Goal: Navigation & Orientation: Find specific page/section

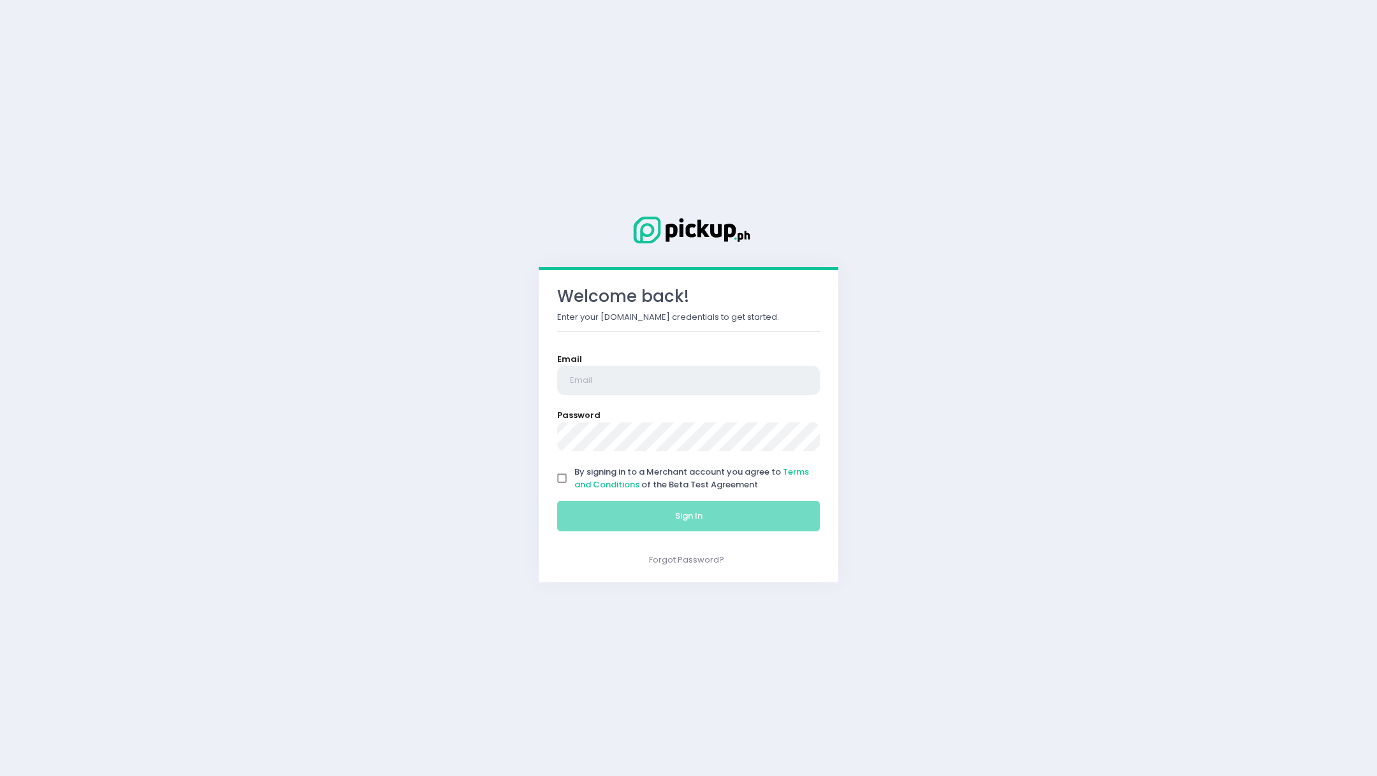
type input "alingbanang.operations@gmail.com"
click at [560, 481] on input "By signing in to a Merchant account you agree to Terms and Conditions of the Be…" at bounding box center [562, 479] width 24 height 24
checkbox input "true"
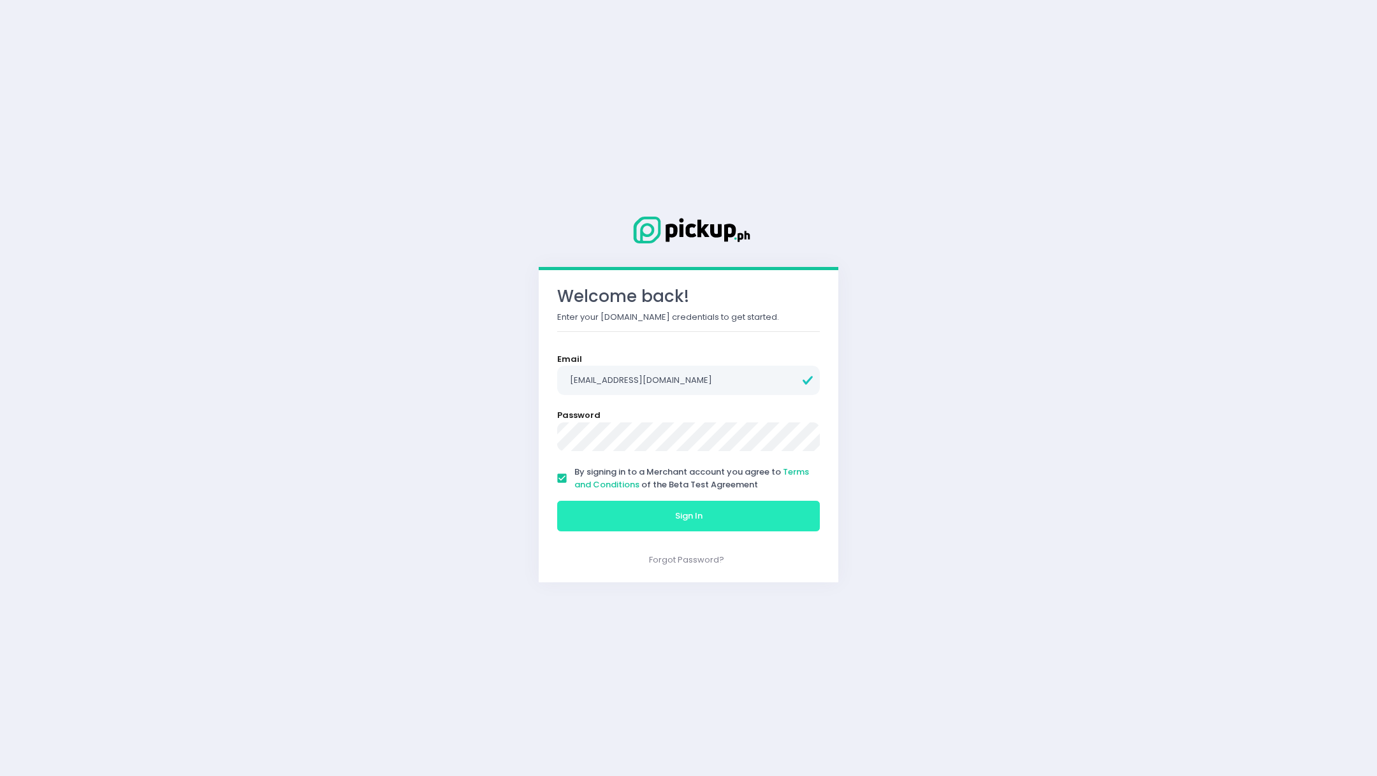
click at [668, 527] on button "Sign In" at bounding box center [688, 516] width 263 height 31
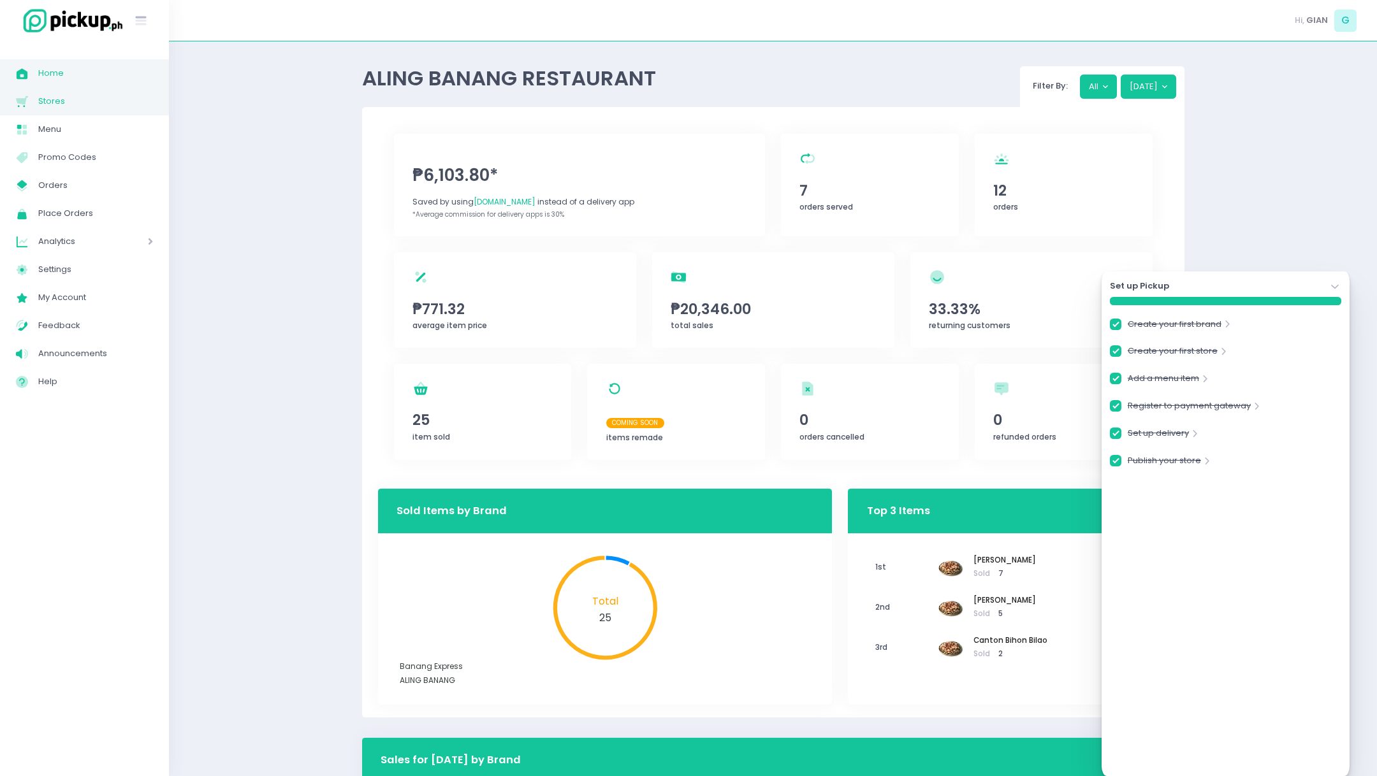
click at [50, 101] on span "Stores" at bounding box center [95, 101] width 115 height 17
checkbox input "true"
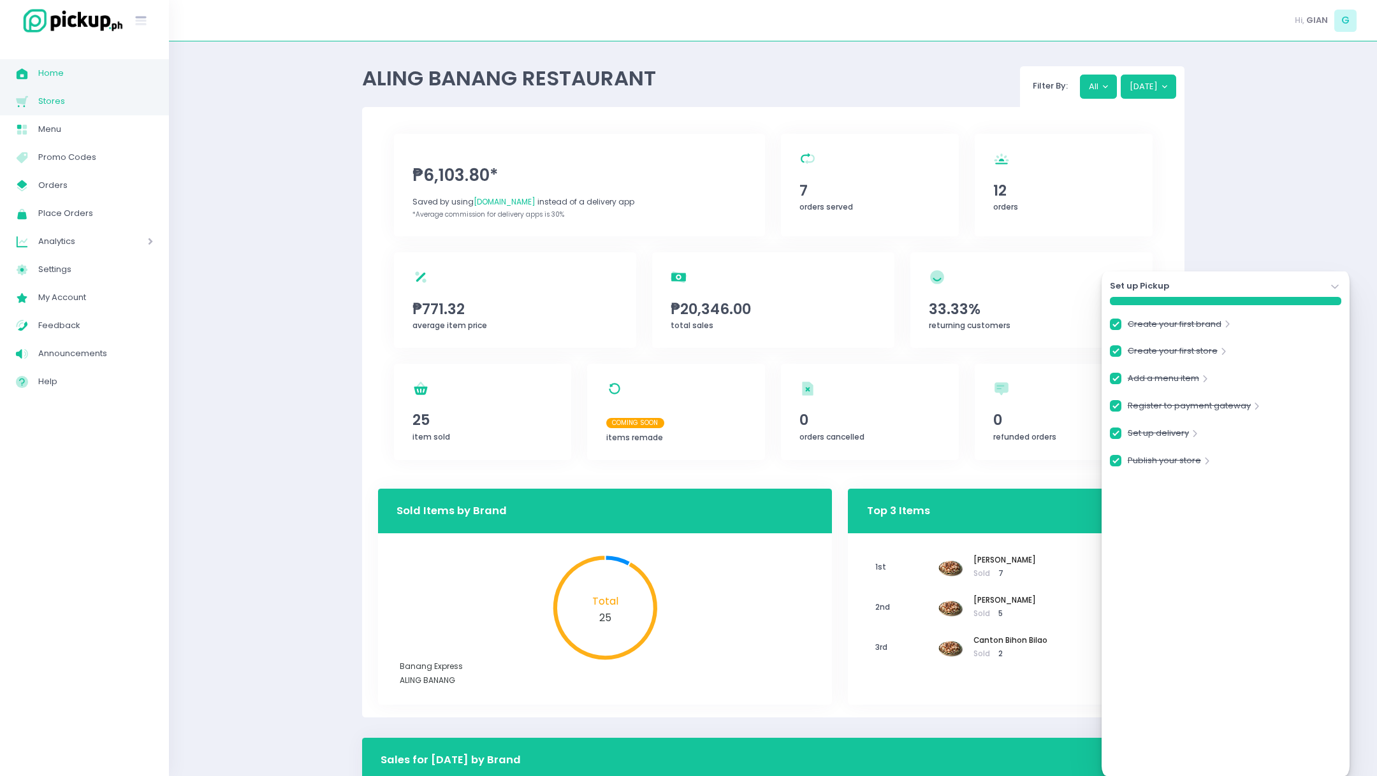
checkbox input "true"
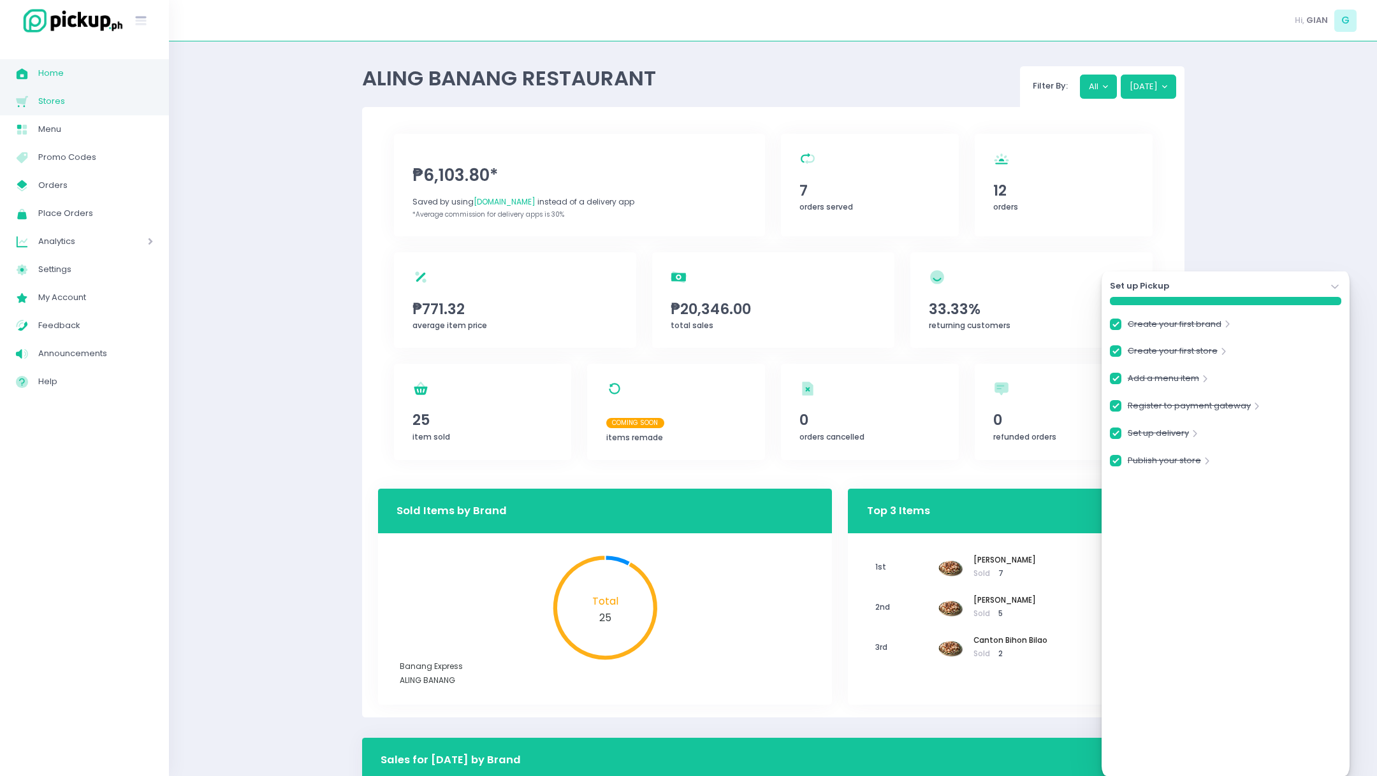
checkbox input "true"
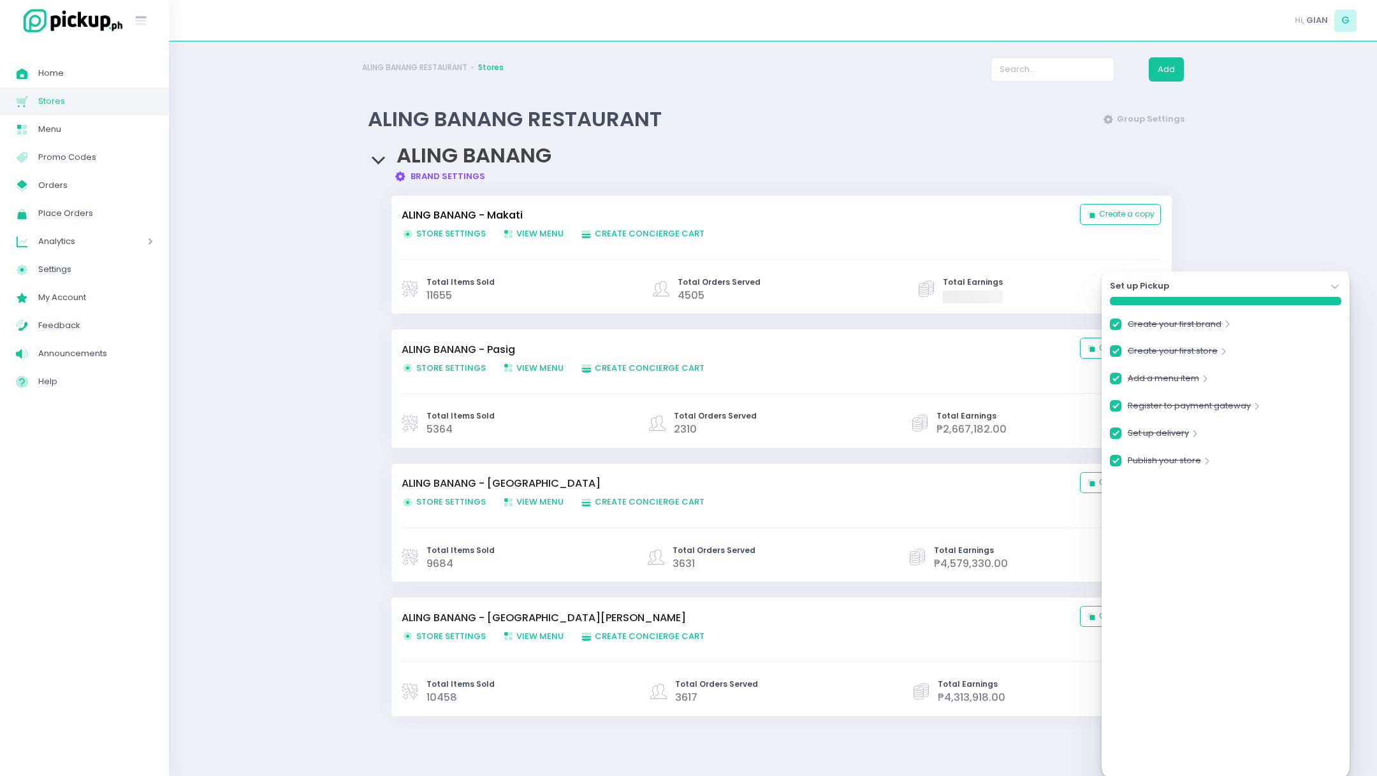
click at [452, 212] on link "ALING BANANG - Makati" at bounding box center [734, 215] width 665 height 15
click at [501, 482] on link "ALING BANANG - Quezon City" at bounding box center [734, 483] width 665 height 15
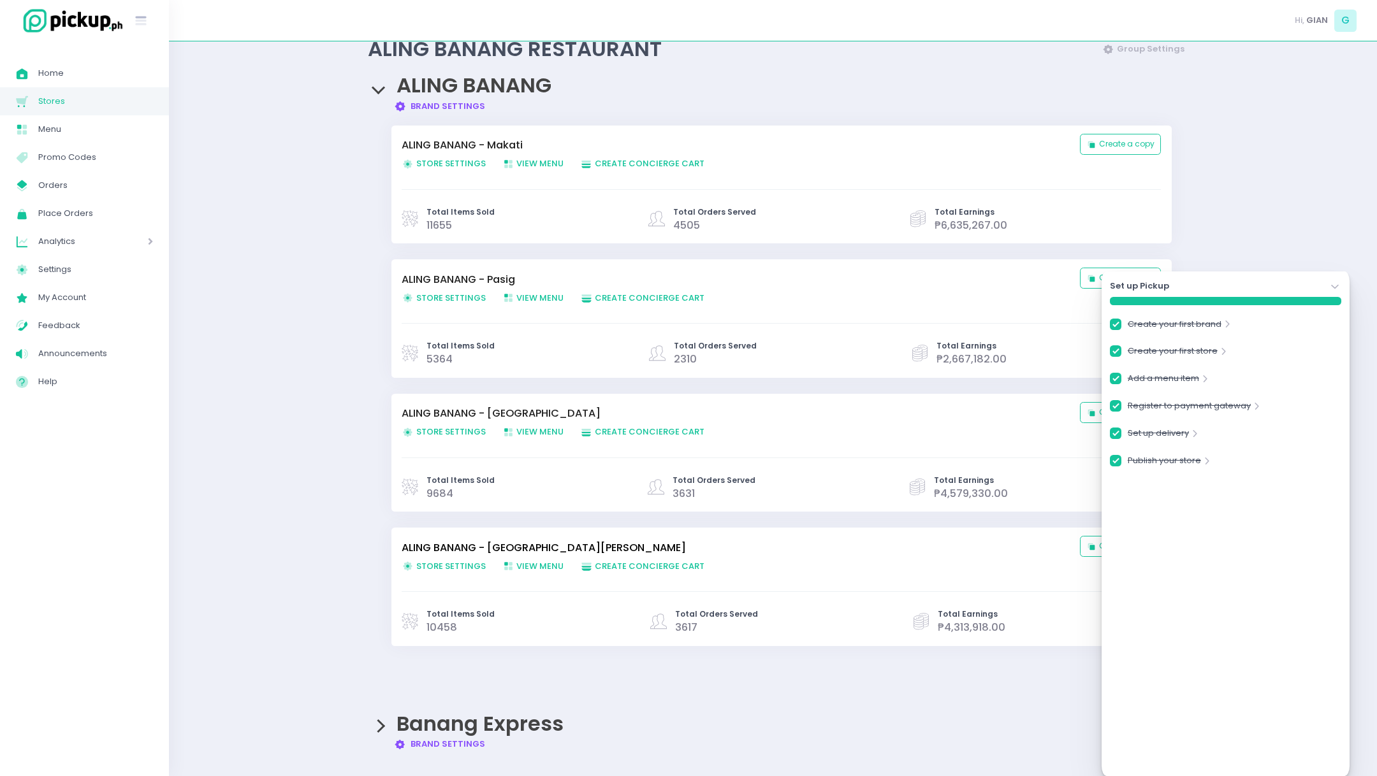
click at [505, 541] on link "ALING BANANG - San Juan" at bounding box center [734, 548] width 665 height 15
click at [444, 730] on span "Banang Express" at bounding box center [479, 723] width 167 height 29
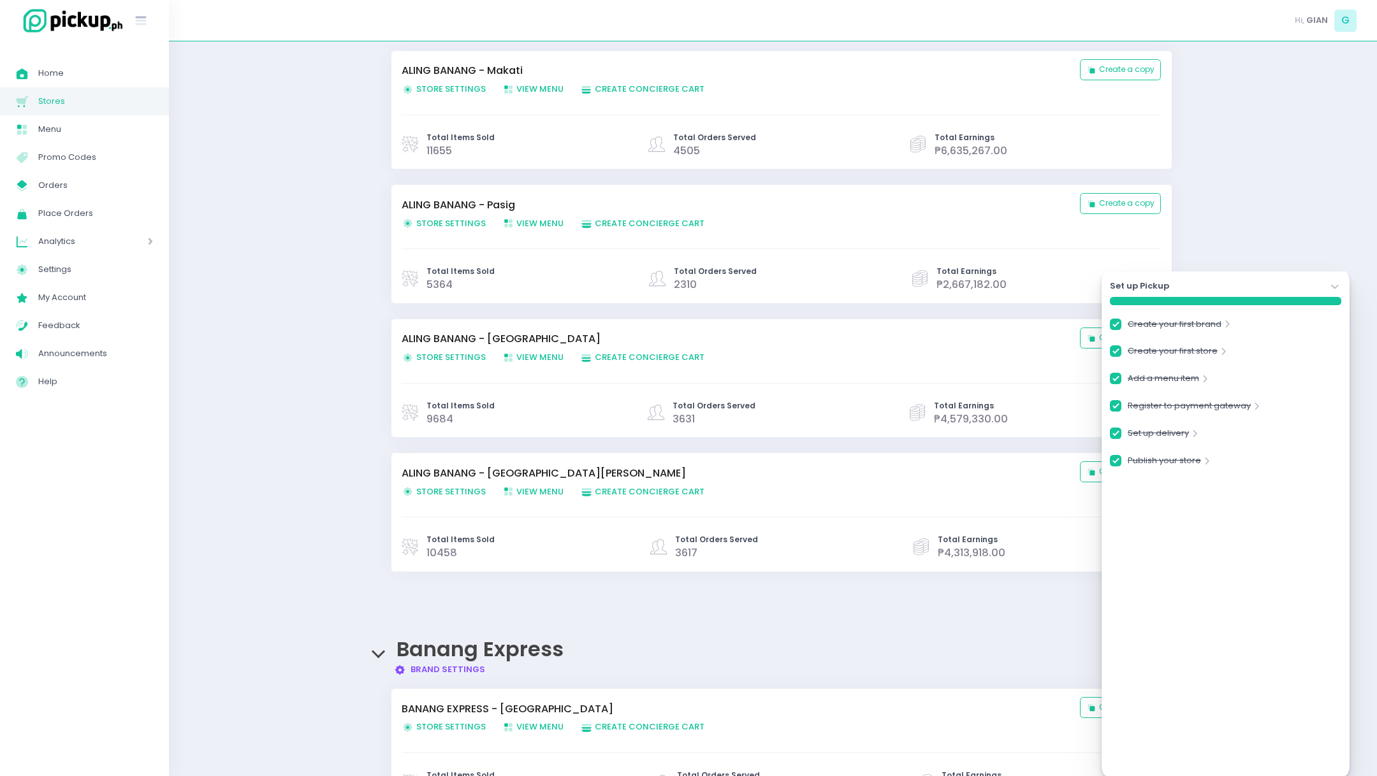
scroll to position [375, 0]
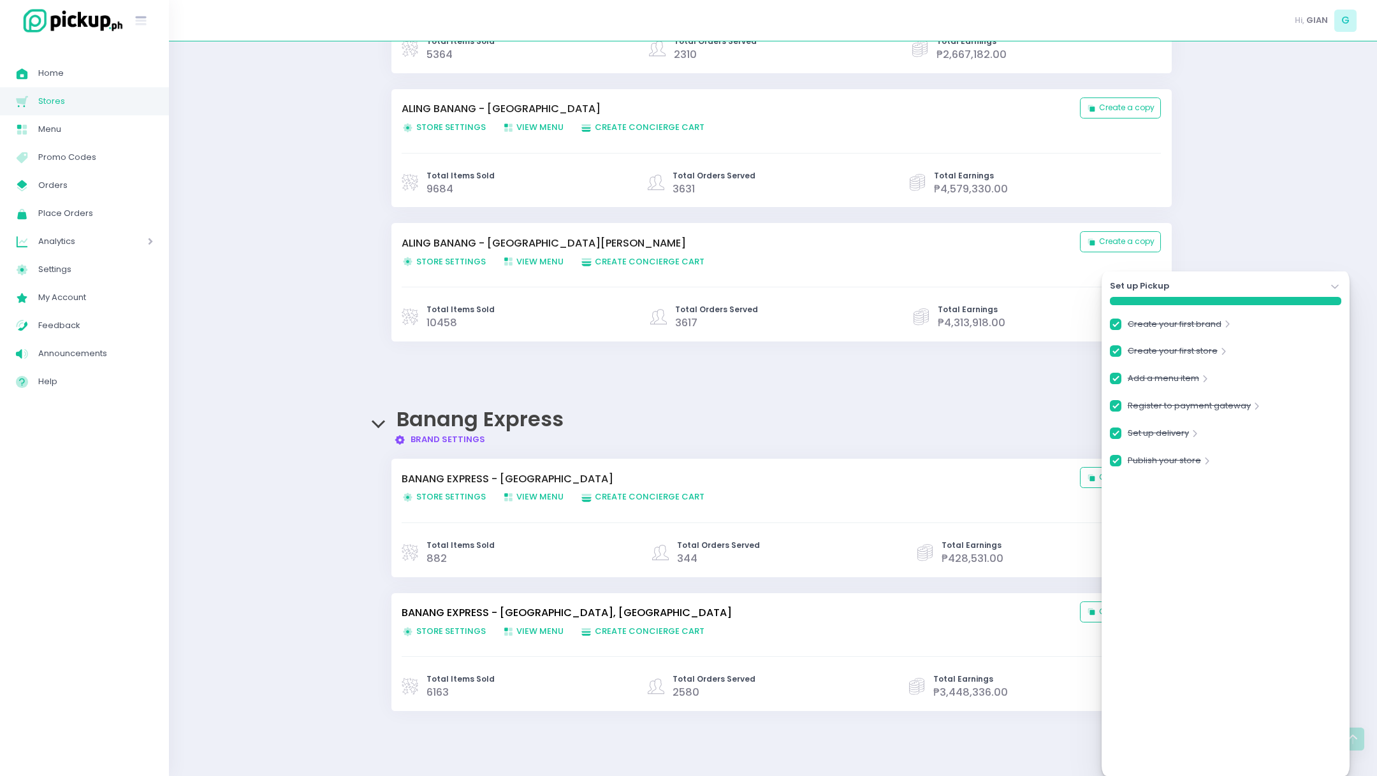
click at [467, 607] on link "BANANG EXPRESS - Paco, Manila" at bounding box center [734, 613] width 665 height 15
